Goal: Transaction & Acquisition: Purchase product/service

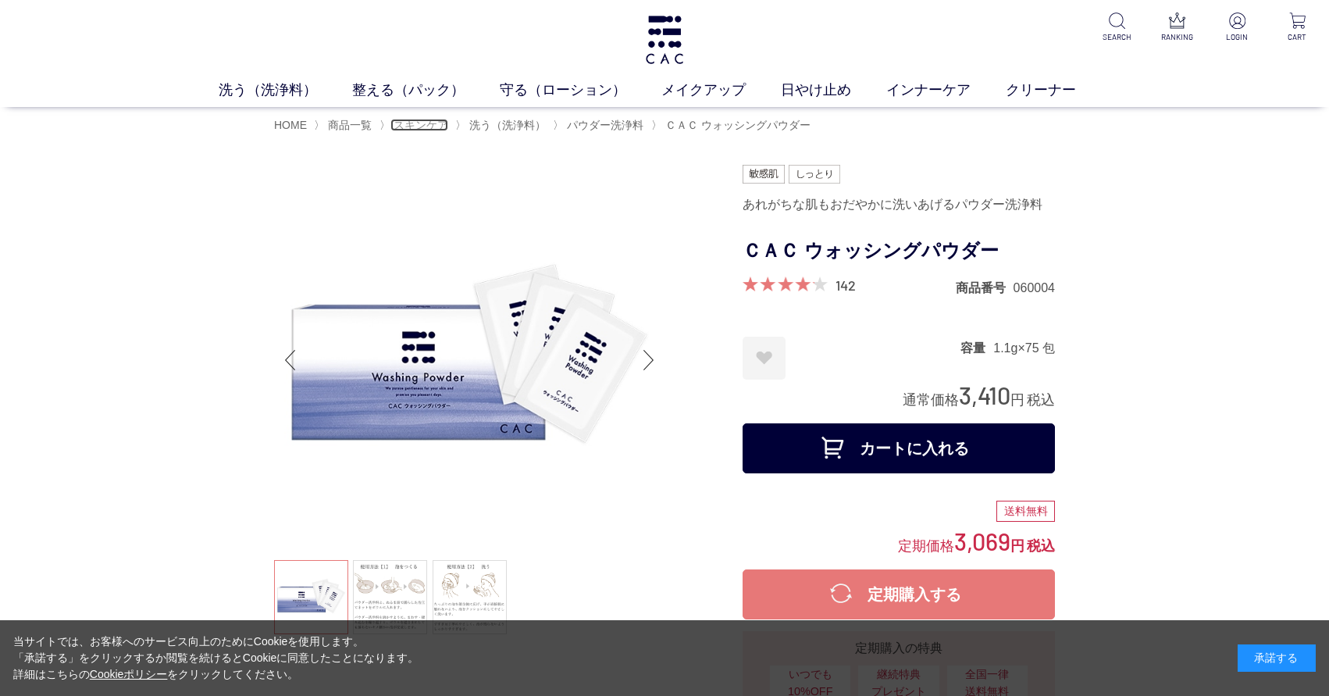
click at [430, 125] on span "スキンケア" at bounding box center [420, 125] width 55 height 12
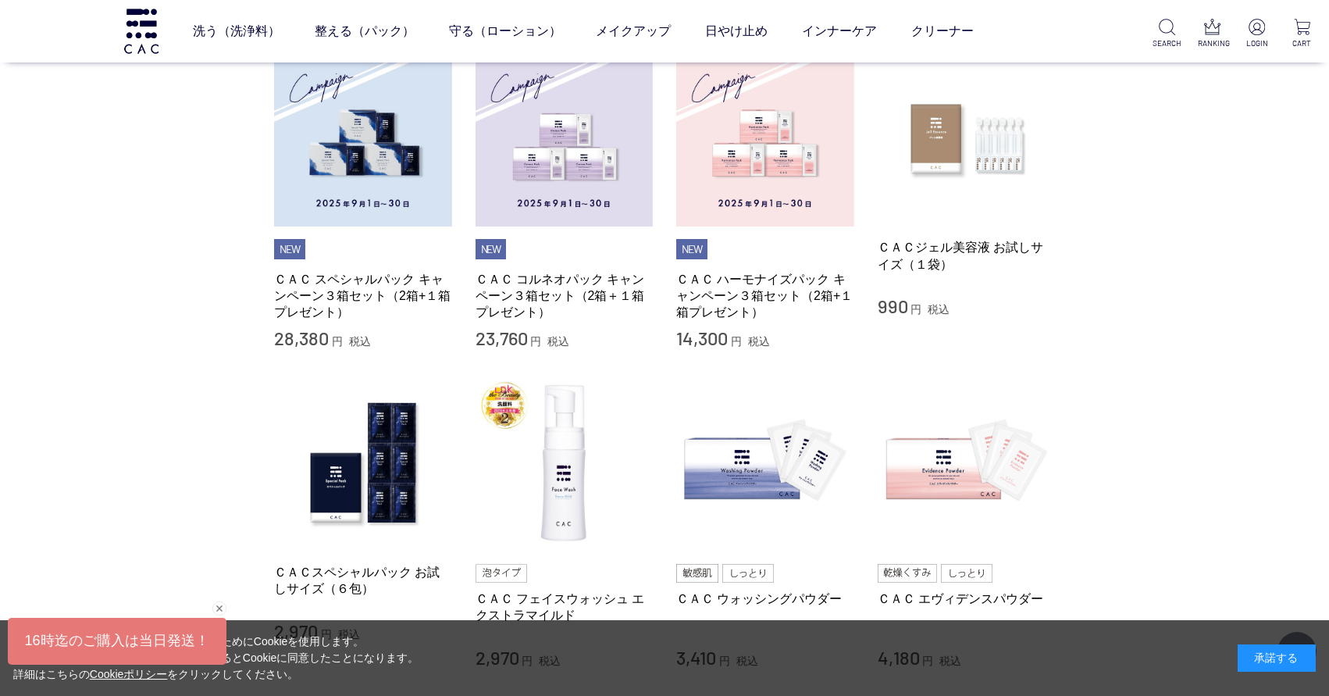
scroll to position [78, 0]
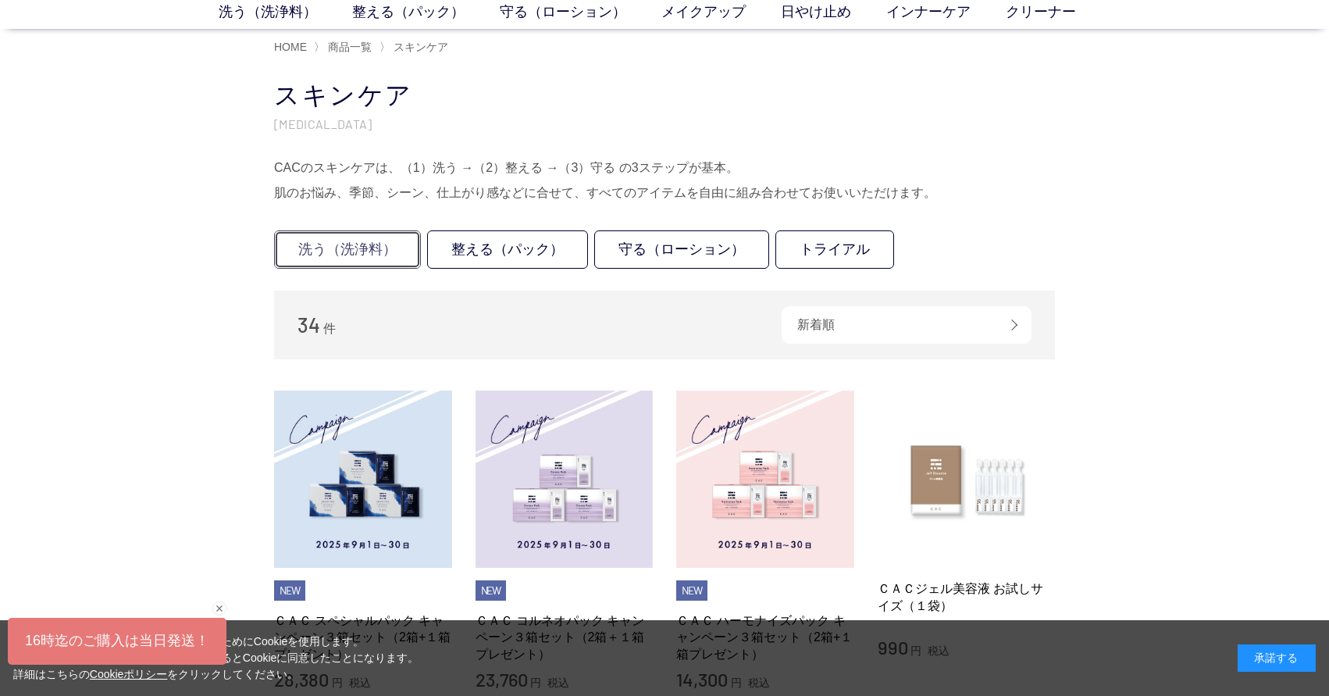
click at [359, 250] on link "洗う（洗浄料）" at bounding box center [347, 249] width 147 height 38
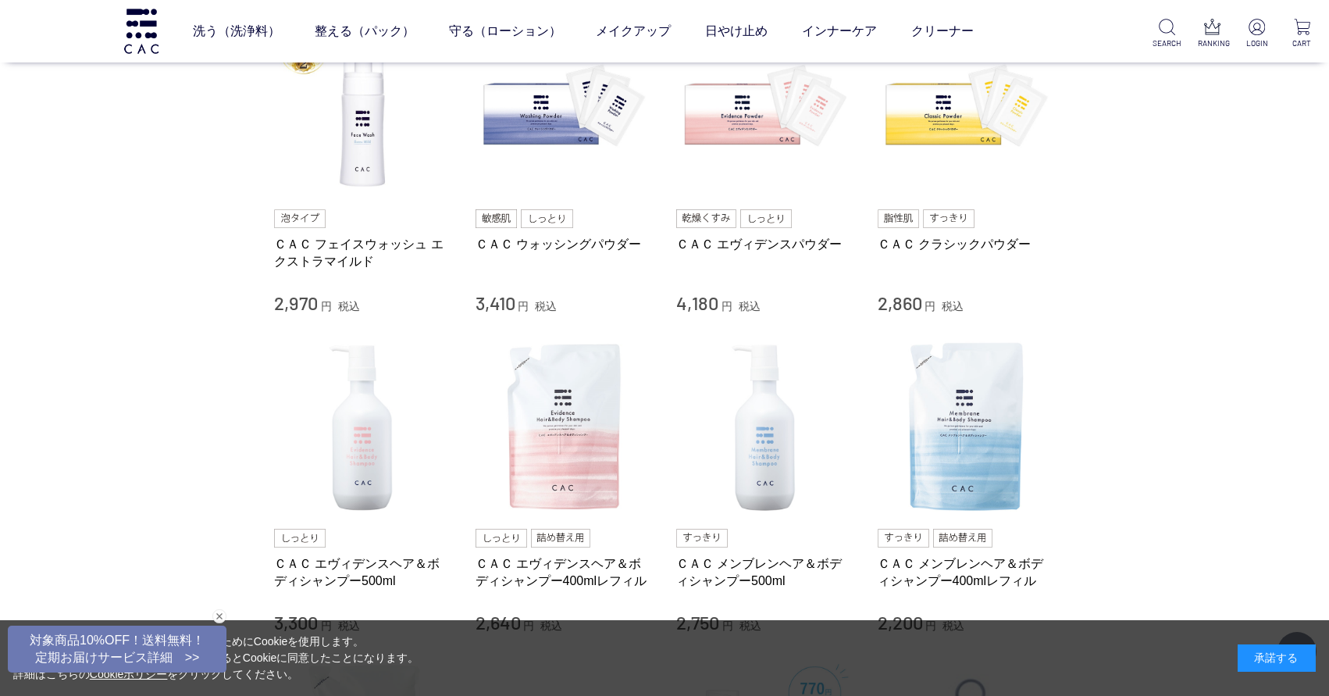
scroll to position [312, 0]
